Goal: Check status: Check status

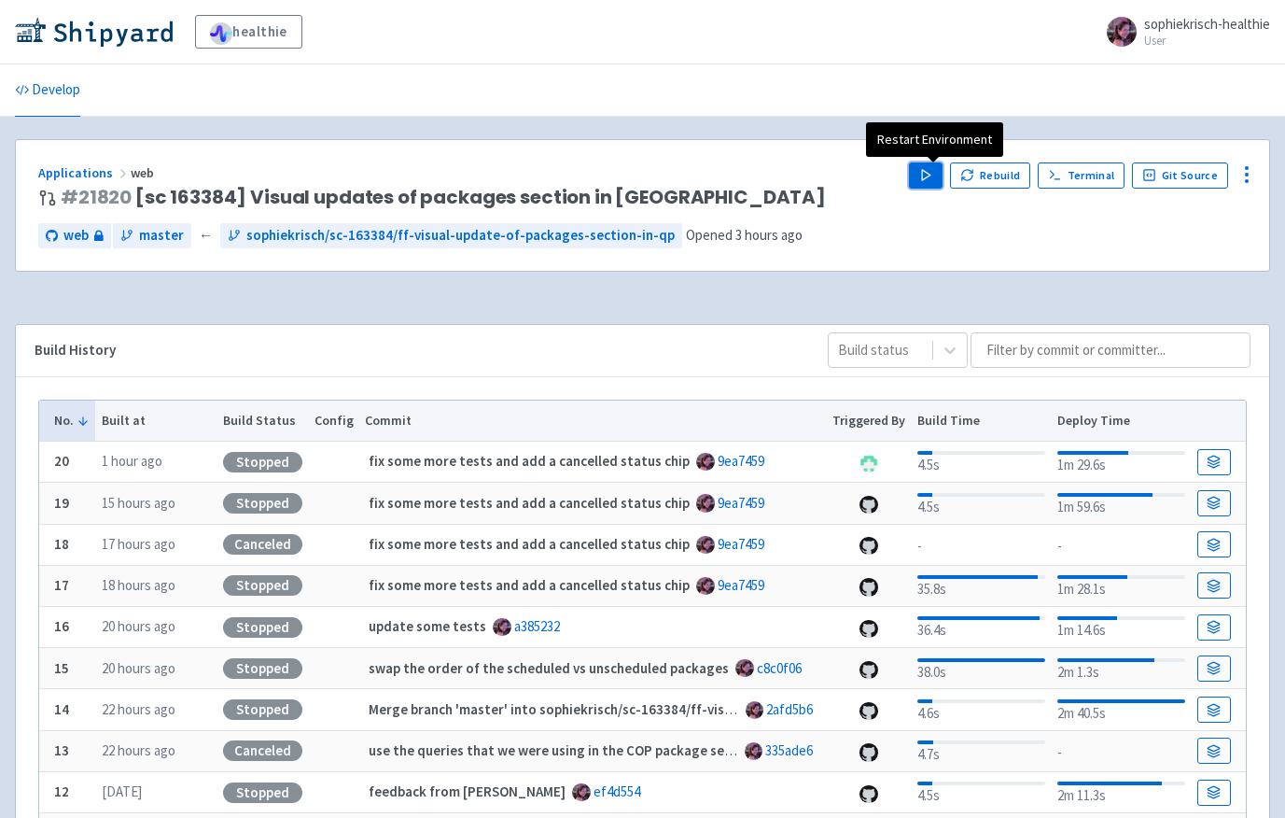
click at [943, 166] on button "Play" at bounding box center [926, 175] width 34 height 26
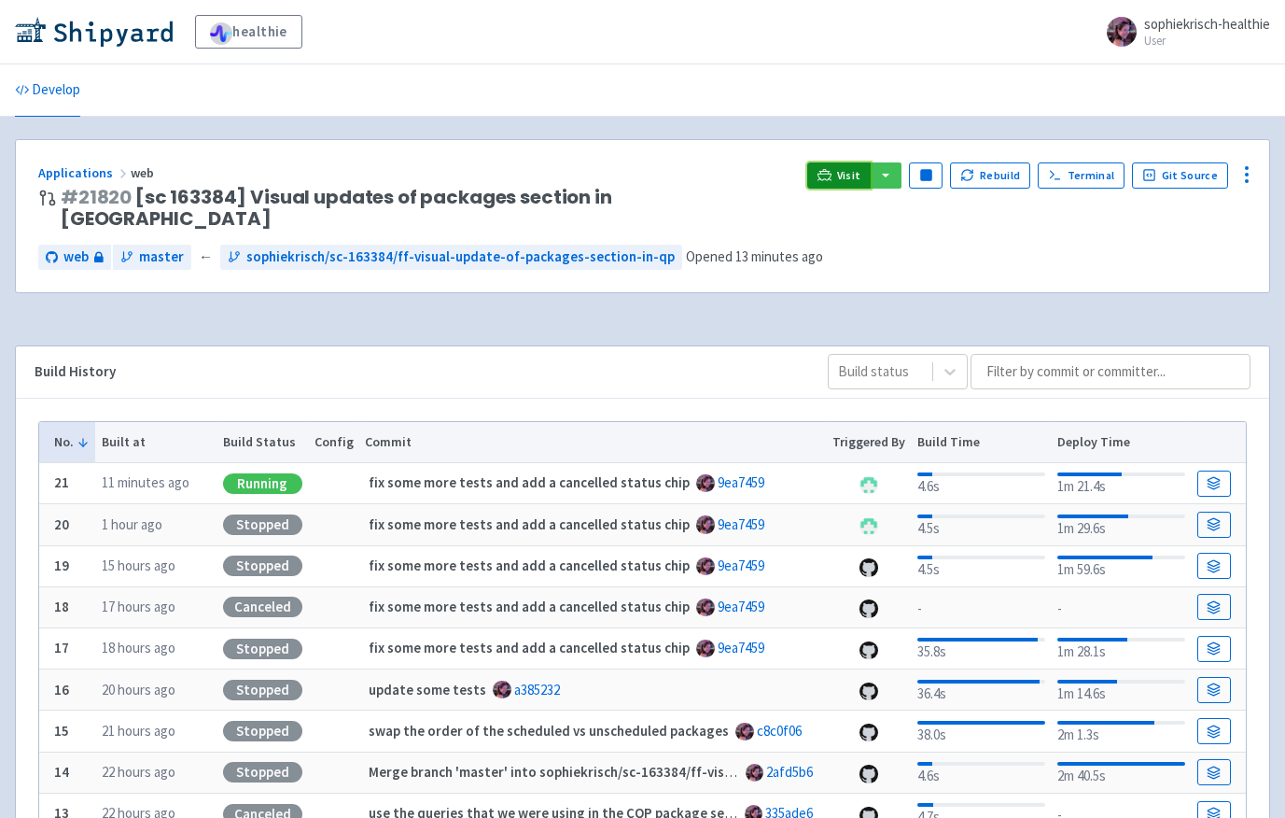
click at [841, 170] on link "Visit" at bounding box center [838, 175] width 63 height 26
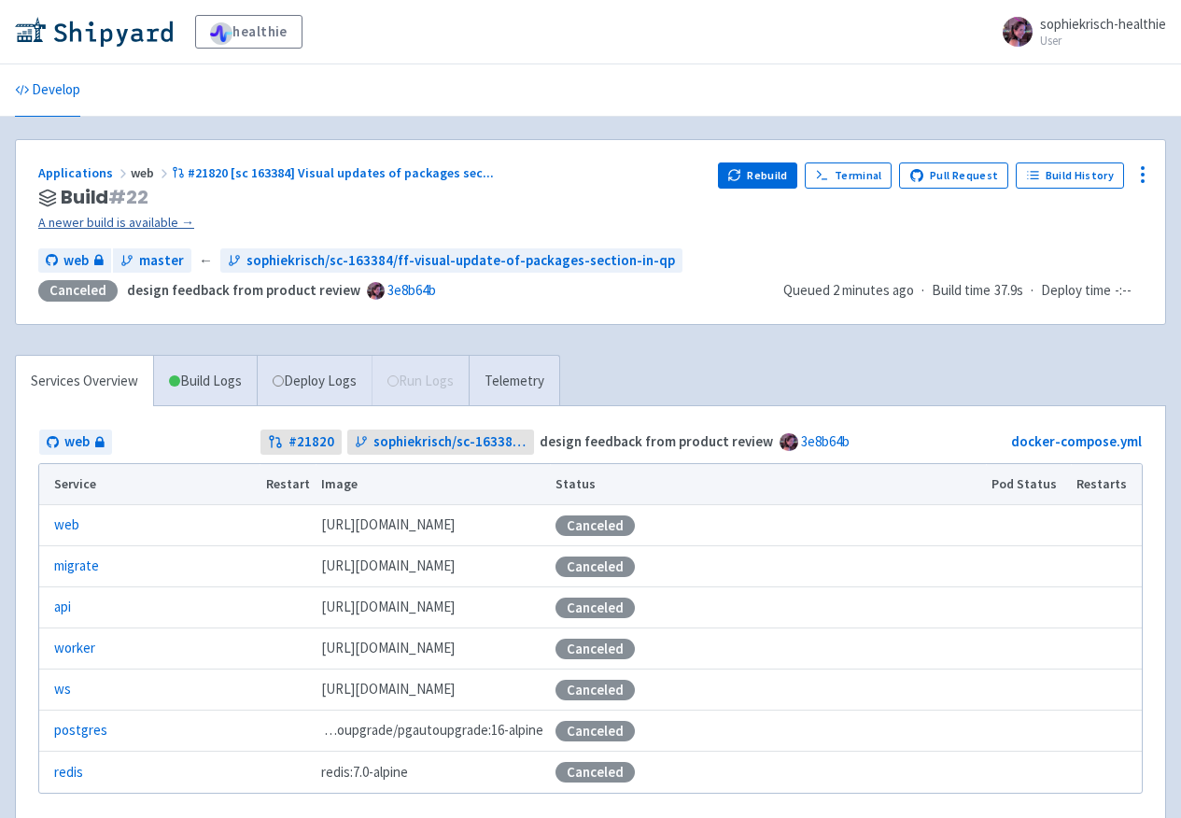
click at [172, 219] on link "A newer build is available →" at bounding box center [370, 222] width 665 height 21
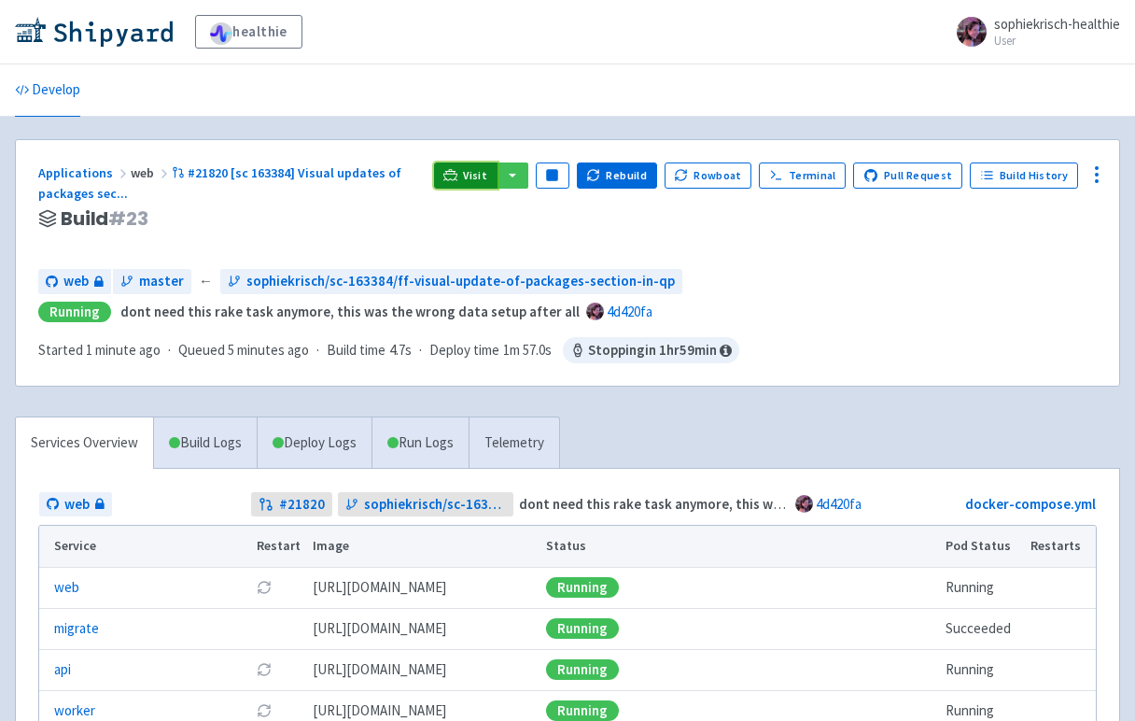
click at [458, 178] on icon at bounding box center [450, 179] width 15 height 2
